Goal: Task Accomplishment & Management: Complete application form

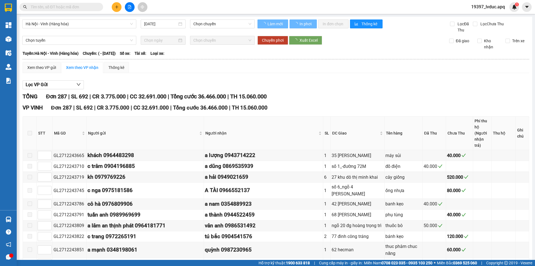
type input "[DATE]"
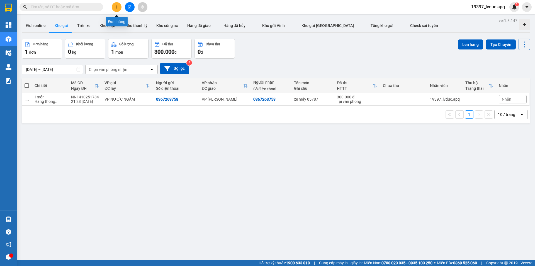
click at [118, 7] on icon "plus" at bounding box center [117, 7] width 4 height 4
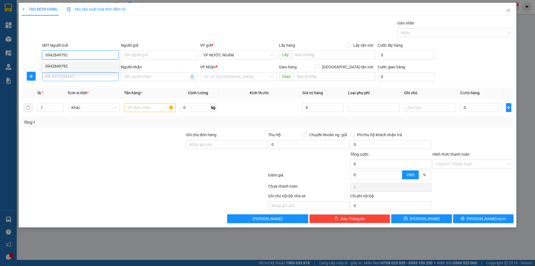
type input "0942849792"
click at [89, 79] on input "SĐT Người Nhận" at bounding box center [80, 76] width 77 height 9
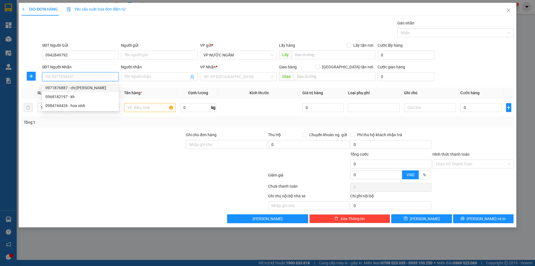
click at [65, 87] on div "0971876887 - chị huyền" at bounding box center [80, 88] width 70 height 6
type input "0971876887"
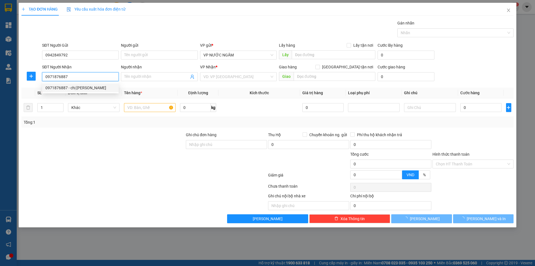
type input "chị huyền"
checkbox input "true"
type input "64 ng thái học"
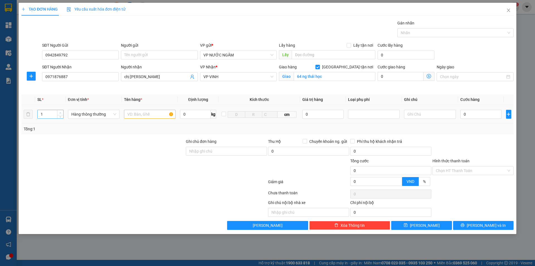
type input "2"
click at [59, 113] on icon "up" at bounding box center [60, 113] width 2 height 2
click at [138, 114] on input "text" at bounding box center [150, 114] width 52 height 9
type input "hoa"
click at [470, 114] on input "0" at bounding box center [480, 114] width 41 height 9
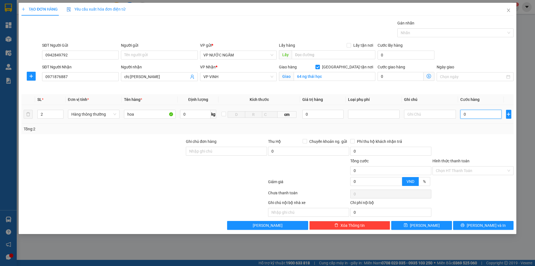
type input "4"
type input "40"
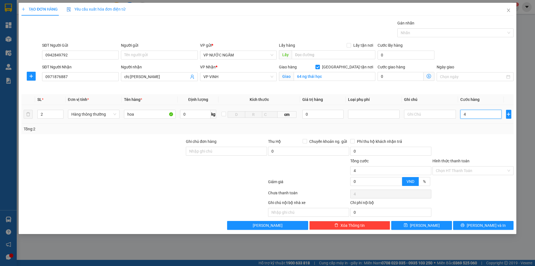
type input "40"
type input "400"
type input "400.000"
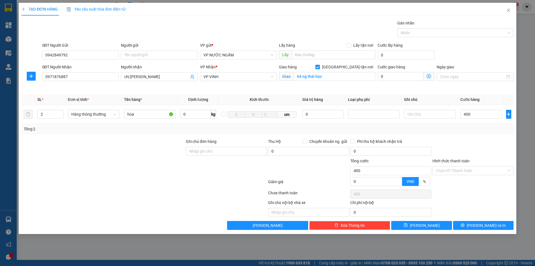
type input "400.000"
click at [496, 152] on div at bounding box center [473, 148] width 82 height 19
click at [493, 225] on span "Lưu và In" at bounding box center [485, 226] width 39 height 6
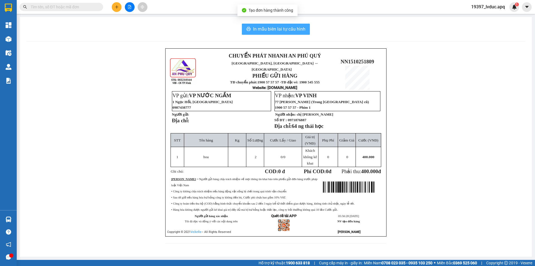
click at [300, 31] on span "In mẫu biên lai tự cấu hình" at bounding box center [279, 29] width 52 height 7
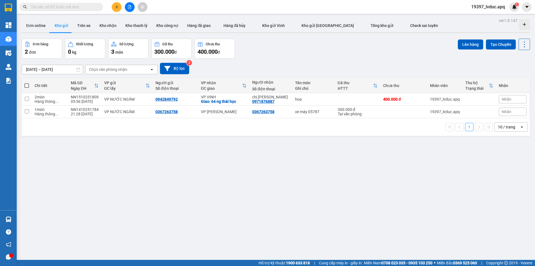
click at [116, 7] on icon "plus" at bounding box center [116, 7] width 3 height 0
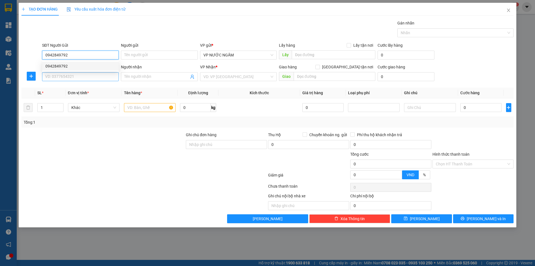
type input "0942849792"
click at [87, 75] on input "SĐT Người Nhận" at bounding box center [80, 76] width 77 height 9
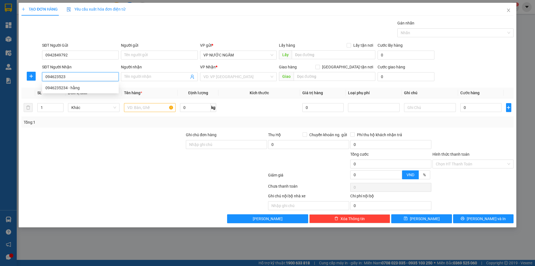
type input "0946235234"
click at [74, 87] on div "0946235234 - hằng" at bounding box center [80, 88] width 70 height 6
type input "hằng"
checkbox input "true"
type input "39 nguyên phong sắc"
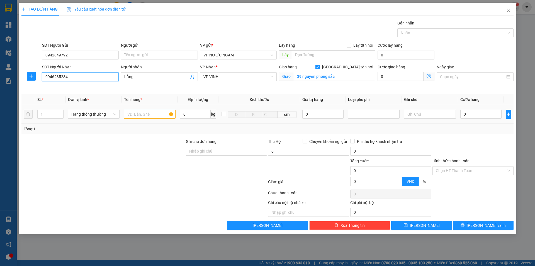
type input "0946235234"
click at [144, 114] on input "text" at bounding box center [150, 114] width 52 height 9
type input "hoa"
click at [472, 116] on input "0" at bounding box center [480, 114] width 41 height 9
type input "2"
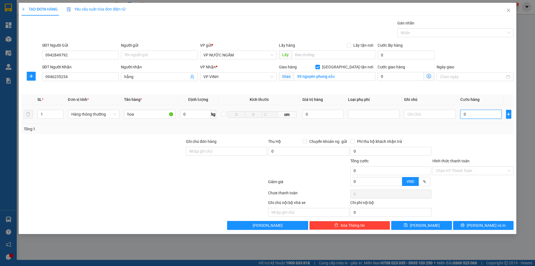
type input "2"
type input "20"
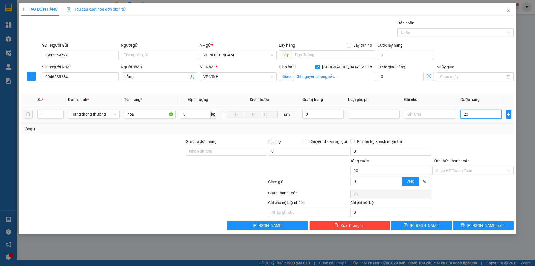
type input "200"
type input "200.000"
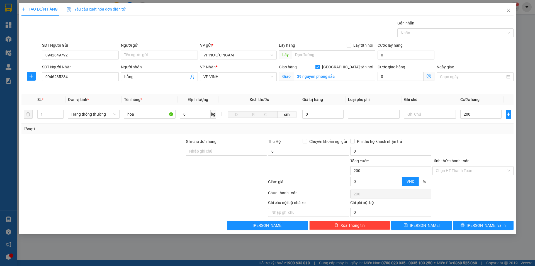
type input "200.000"
click at [467, 138] on div "Transit Pickup Surcharge Ids Transit Deliver Surcharge Ids Transit Deliver Surc…" at bounding box center [267, 125] width 492 height 210
click at [483, 226] on span "Lưu và In" at bounding box center [485, 226] width 39 height 6
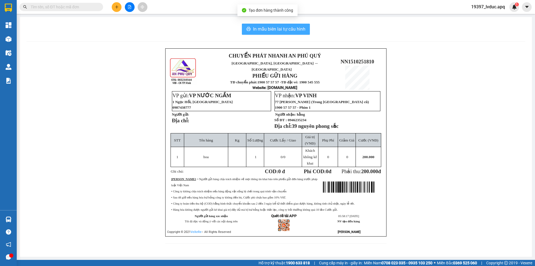
click at [297, 27] on span "In mẫu biên lai tự cấu hình" at bounding box center [279, 29] width 52 height 7
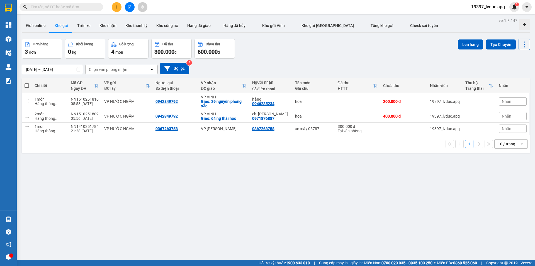
scroll to position [66, 0]
click at [115, 8] on icon "plus" at bounding box center [117, 7] width 4 height 4
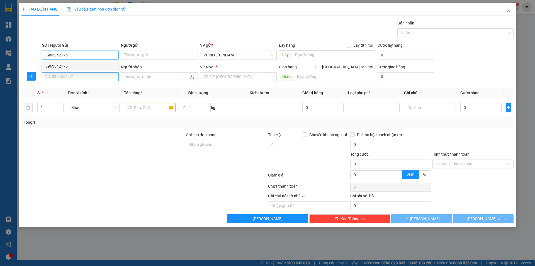
type input "0963342176"
click at [65, 76] on input "SĐT Người Nhận" at bounding box center [80, 76] width 77 height 9
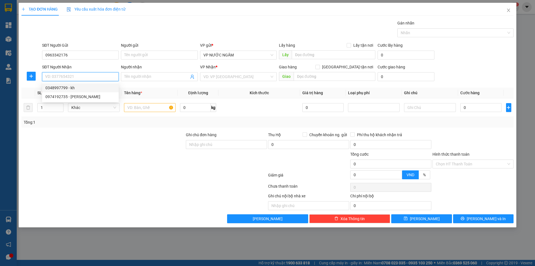
click at [60, 88] on div "0348997799 - kh" at bounding box center [80, 88] width 70 height 6
type input "0348997799"
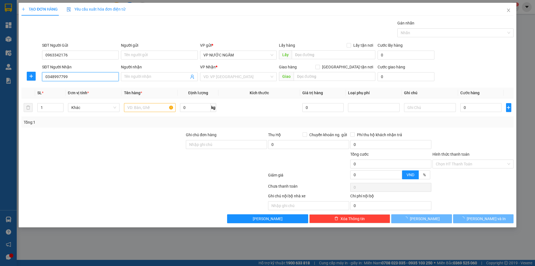
type input "kh"
checkbox input "true"
type input "176 nguyễn thiếp"
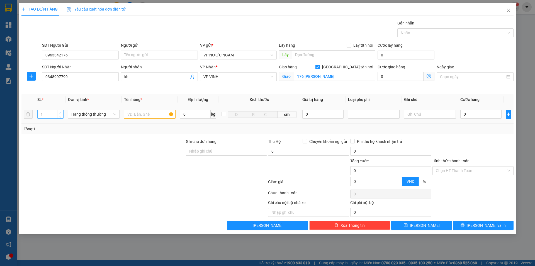
type input "2"
click at [60, 112] on icon "up" at bounding box center [61, 112] width 2 height 1
click at [135, 115] on input "text" at bounding box center [150, 114] width 52 height 9
type input "hoa"
click at [465, 115] on input "0" at bounding box center [480, 114] width 41 height 9
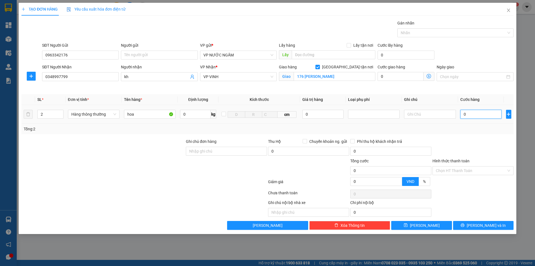
type input "4"
type input "40"
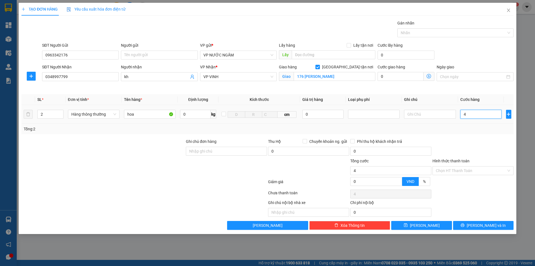
type input "40"
type input "400"
type input "400.000"
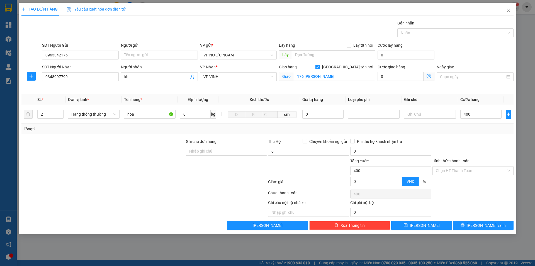
type input "400.000"
click at [455, 131] on div "Tổng: 2" at bounding box center [267, 129] width 487 height 6
click at [469, 226] on button "Lưu và In" at bounding box center [483, 225] width 60 height 9
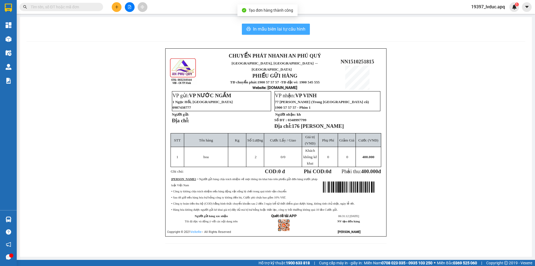
click at [271, 29] on span "In mẫu biên lai tự cấu hình" at bounding box center [279, 29] width 52 height 7
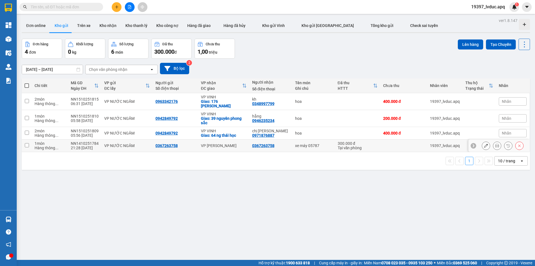
drag, startPoint x: 130, startPoint y: 138, endPoint x: 287, endPoint y: 215, distance: 174.4
click at [287, 215] on div "ver 1.8.147 Đơn online Kho gửi Trên xe Kho nhận Kho thanh lý Kho công nợ Hàng đ…" at bounding box center [275, 150] width 512 height 266
